Goal: Navigation & Orientation: Find specific page/section

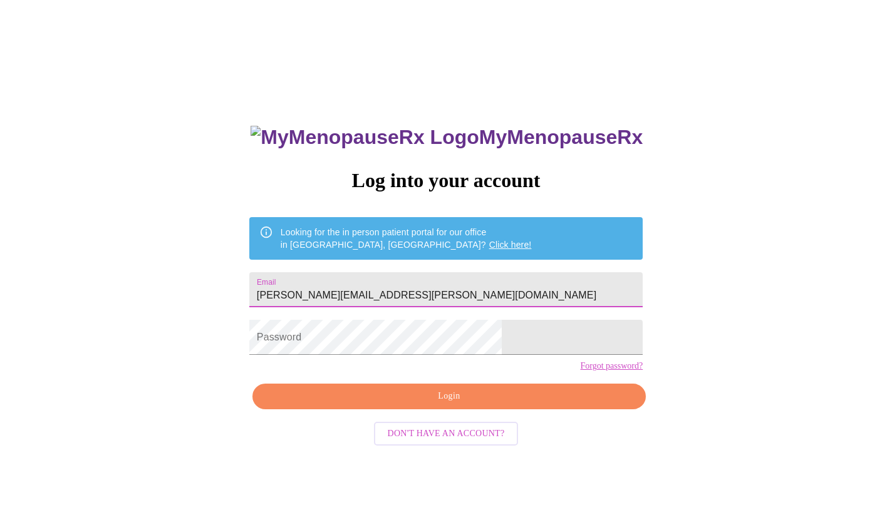
type input "[PERSON_NAME][EMAIL_ADDRESS][PERSON_NAME][DOMAIN_NAME]"
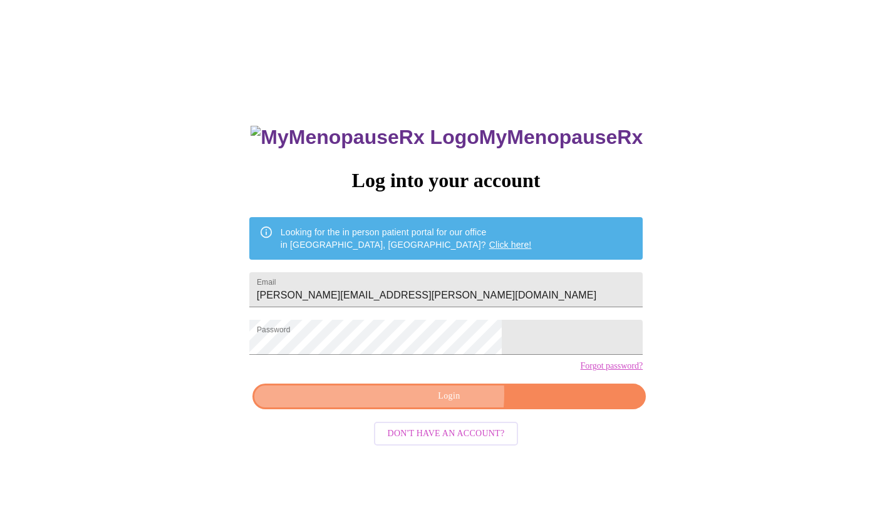
click at [417, 404] on span "Login" at bounding box center [449, 397] width 364 height 16
click at [535, 404] on span "Login" at bounding box center [449, 397] width 364 height 16
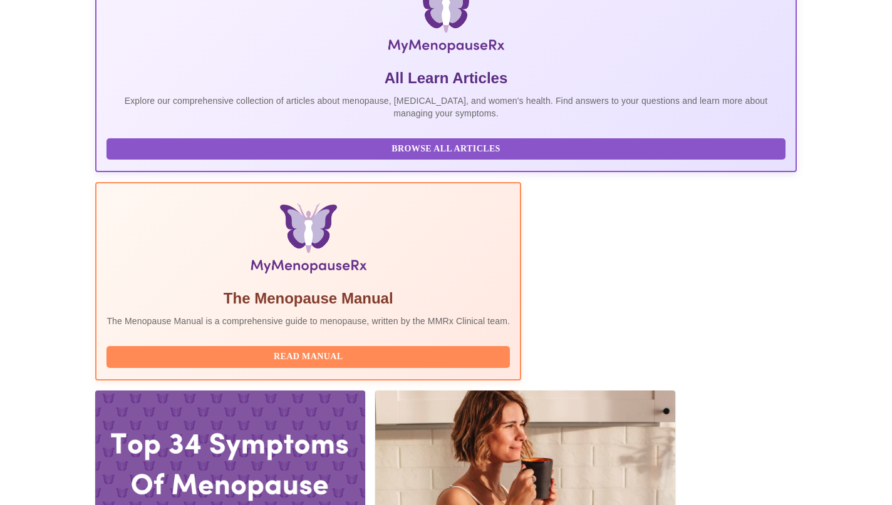
scroll to position [218, 0]
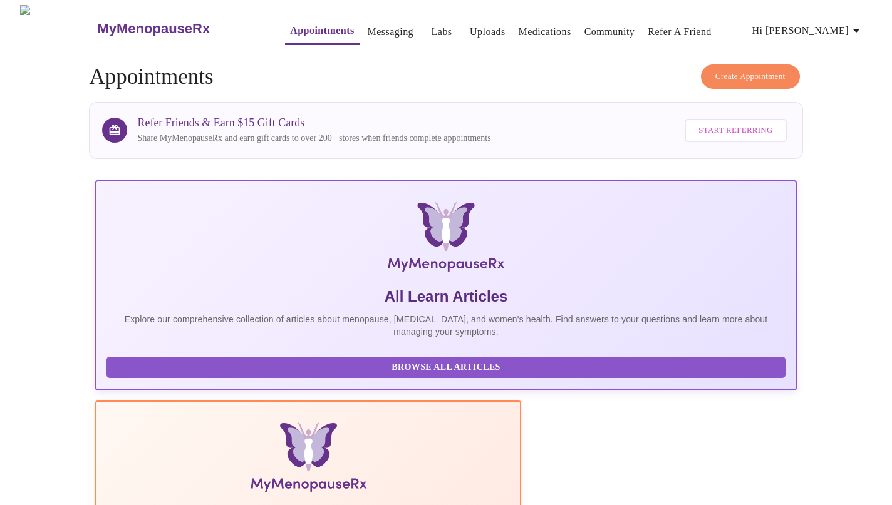
click at [518, 25] on link "Medications" at bounding box center [544, 32] width 53 height 18
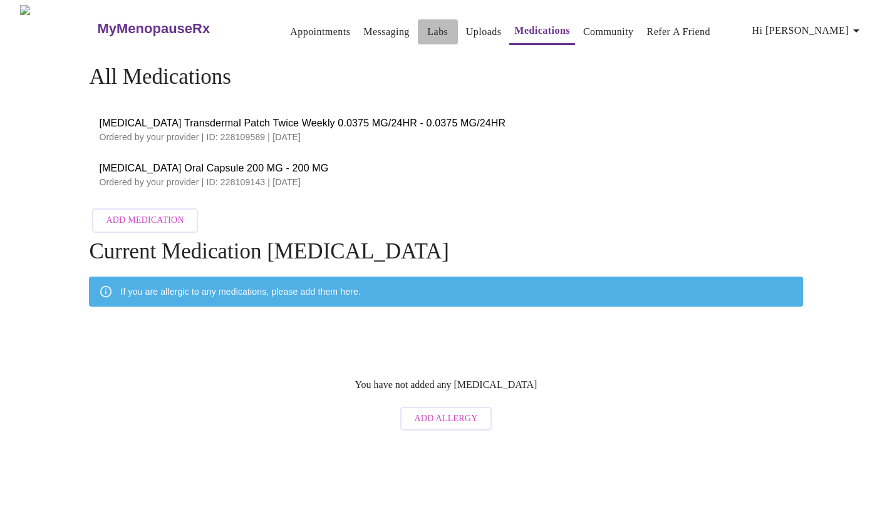
click at [427, 26] on link "Labs" at bounding box center [437, 32] width 21 height 18
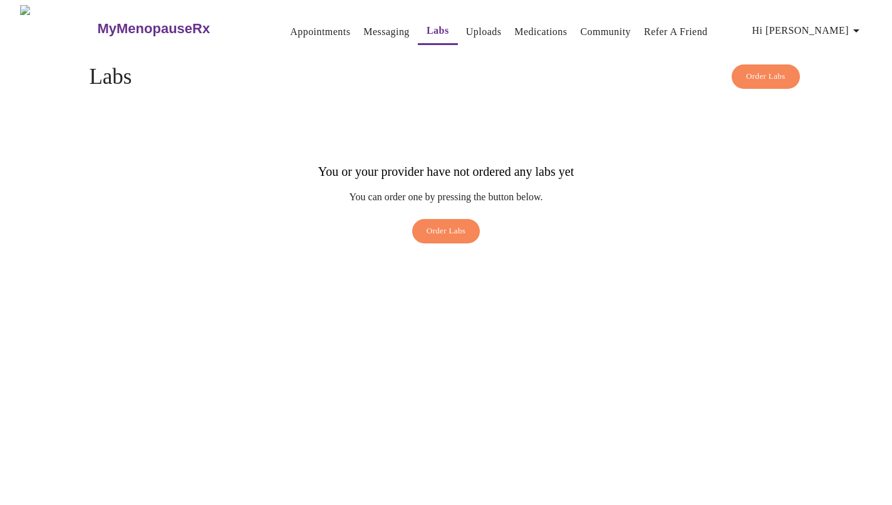
click at [363, 26] on link "Messaging" at bounding box center [386, 32] width 46 height 18
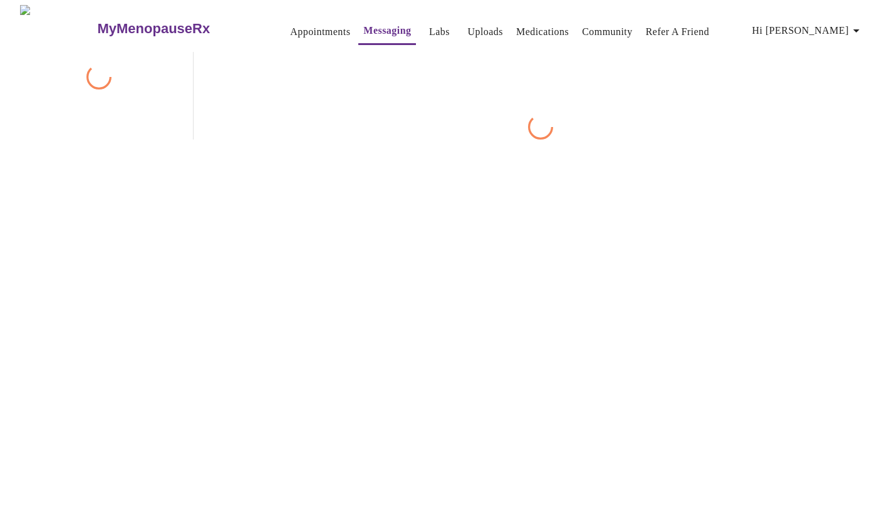
scroll to position [47, 0]
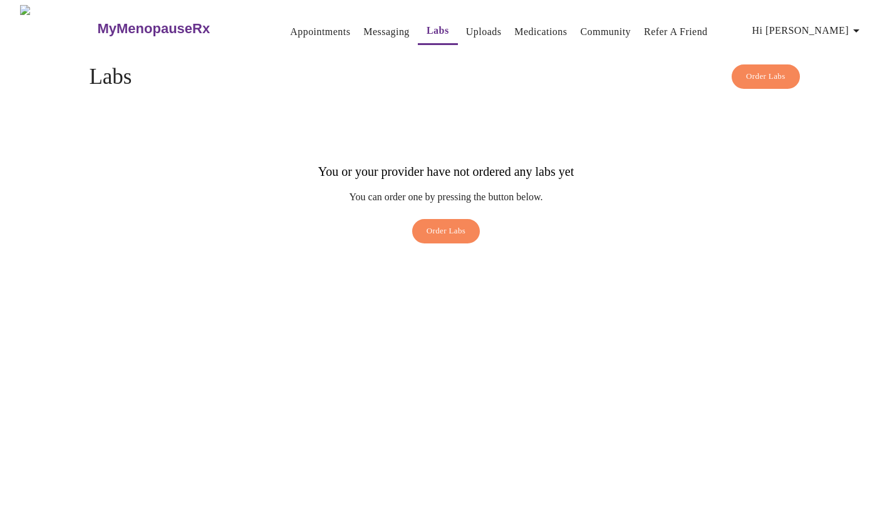
click at [466, 26] on link "Uploads" at bounding box center [484, 32] width 36 height 18
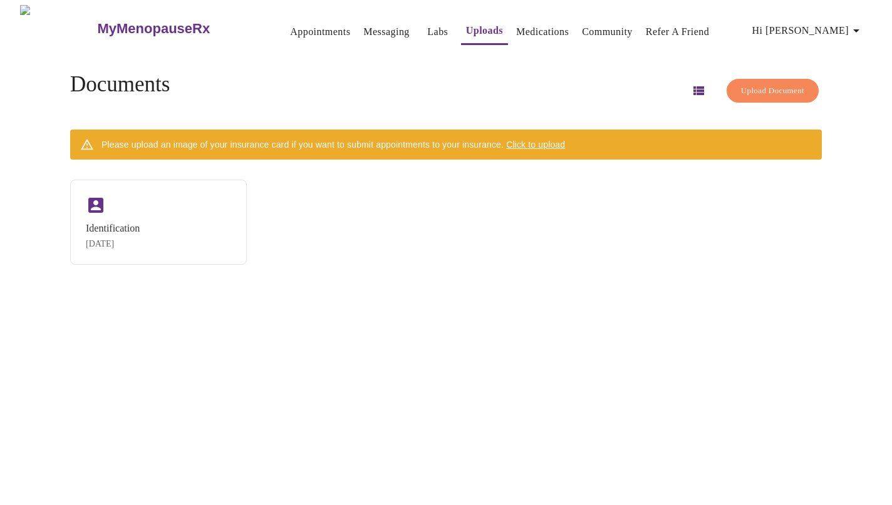
click at [297, 24] on link "Appointments" at bounding box center [320, 32] width 60 height 18
